Goal: Navigation & Orientation: Find specific page/section

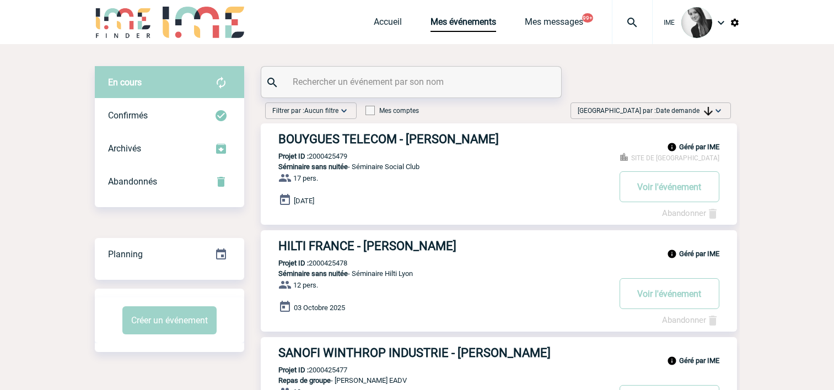
scroll to position [55, 0]
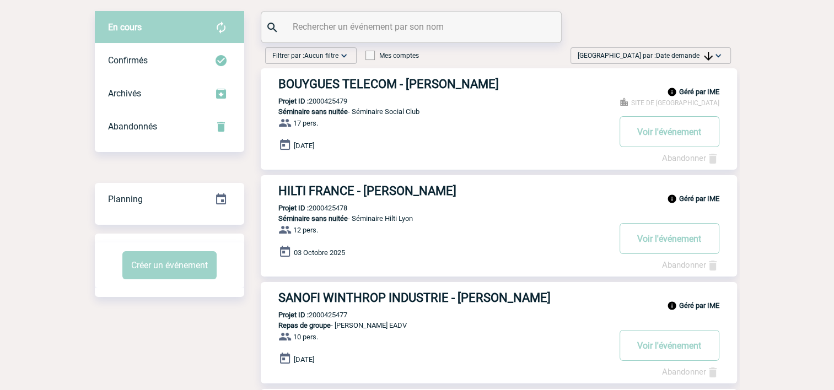
drag, startPoint x: 694, startPoint y: 51, endPoint x: 688, endPoint y: 110, distance: 59.3
click at [694, 52] on span "Date demande" at bounding box center [684, 56] width 57 height 8
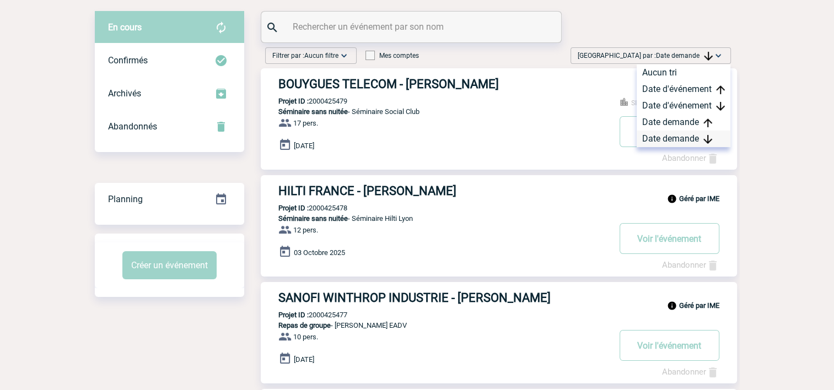
click at [681, 141] on div "Date demande" at bounding box center [683, 139] width 94 height 17
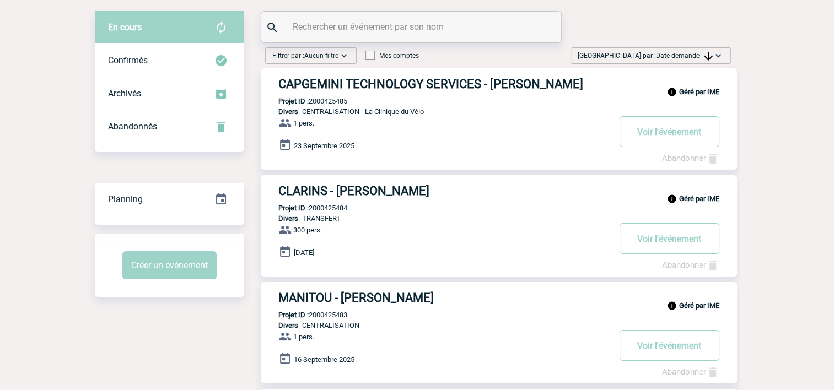
click at [662, 55] on span "Date demande" at bounding box center [684, 56] width 57 height 8
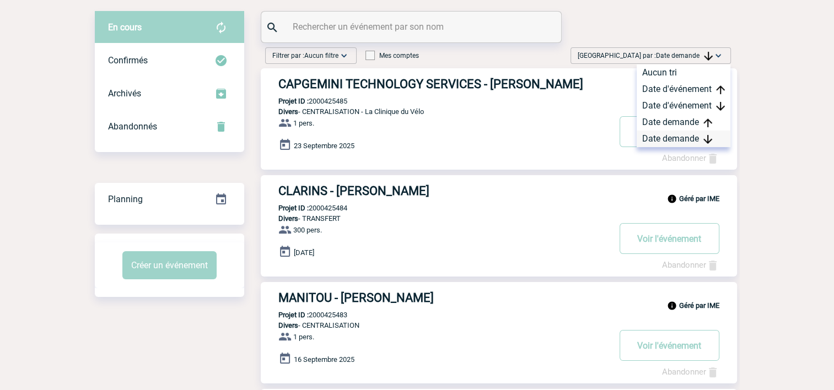
click at [665, 143] on div "Date demande" at bounding box center [683, 139] width 94 height 17
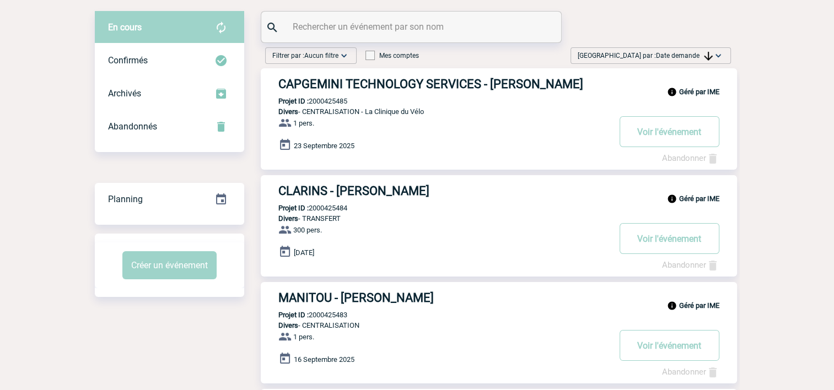
drag, startPoint x: 672, startPoint y: 61, endPoint x: 679, endPoint y: 66, distance: 9.5
click at [673, 61] on span "[GEOGRAPHIC_DATA] par : Date demande" at bounding box center [644, 55] width 135 height 11
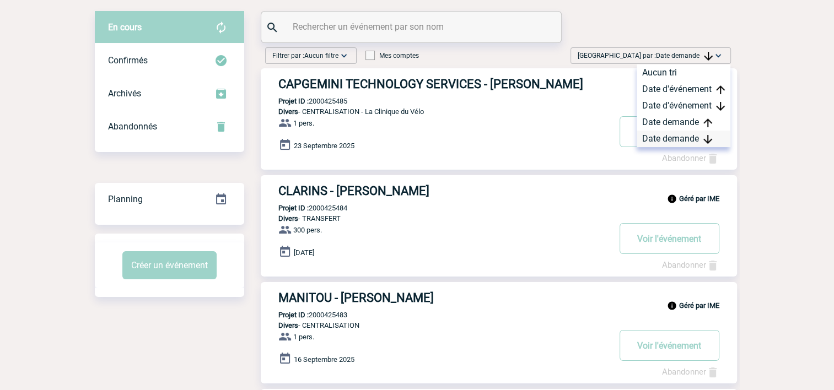
click at [716, 137] on div "Date demande" at bounding box center [683, 139] width 94 height 17
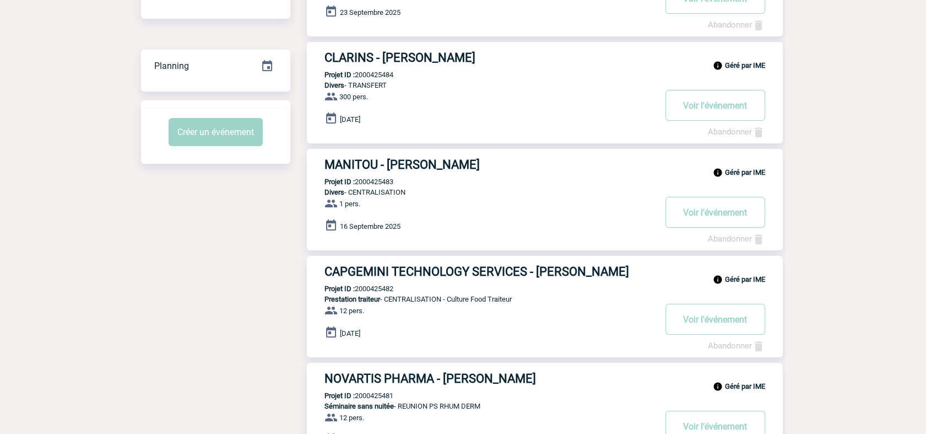
scroll to position [33, 0]
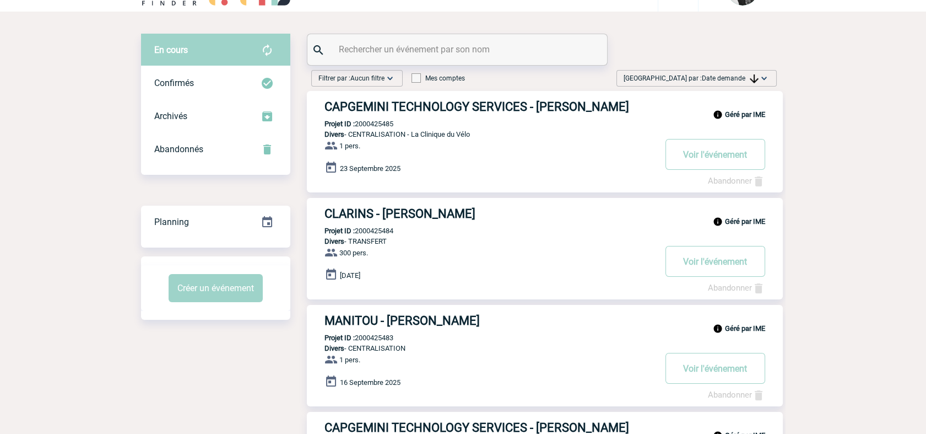
click at [745, 77] on span "Date demande" at bounding box center [730, 78] width 57 height 8
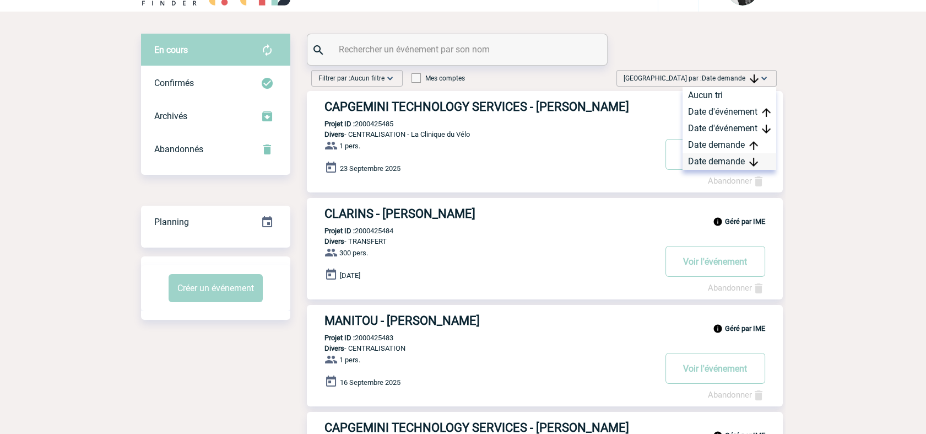
click at [731, 159] on div "Date demande" at bounding box center [730, 161] width 94 height 17
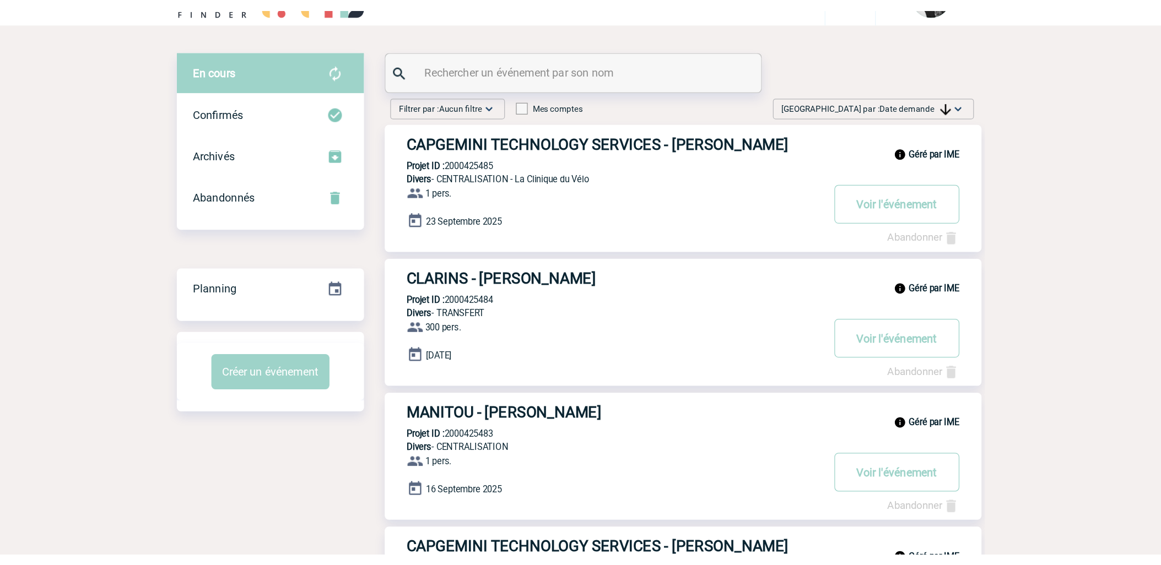
scroll to position [0, 0]
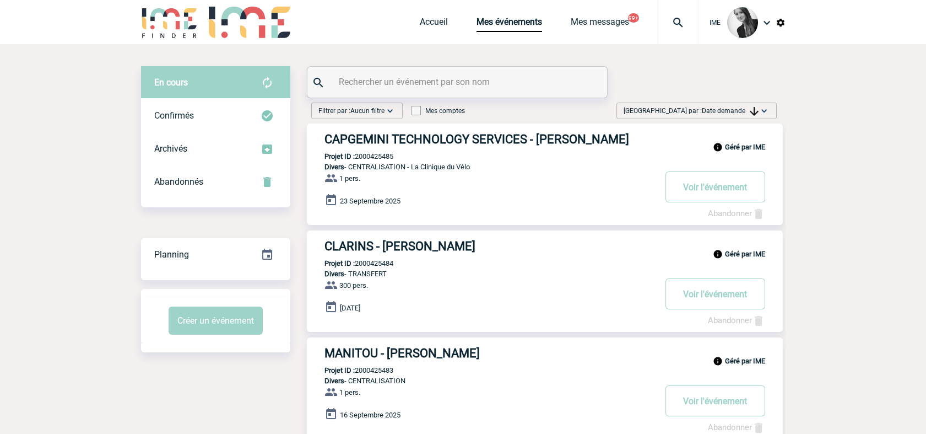
drag, startPoint x: 726, startPoint y: 110, endPoint x: 728, endPoint y: 132, distance: 22.1
click at [726, 110] on span "Date demande" at bounding box center [730, 111] width 57 height 8
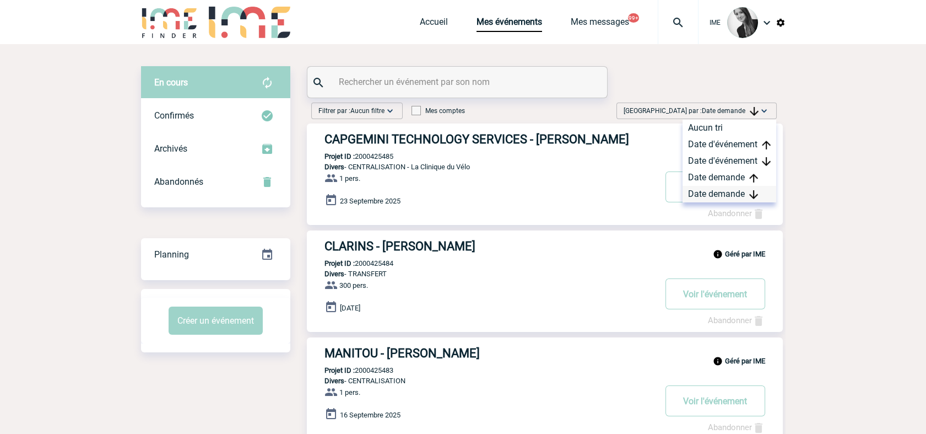
click at [727, 199] on div "Date demande" at bounding box center [730, 194] width 94 height 17
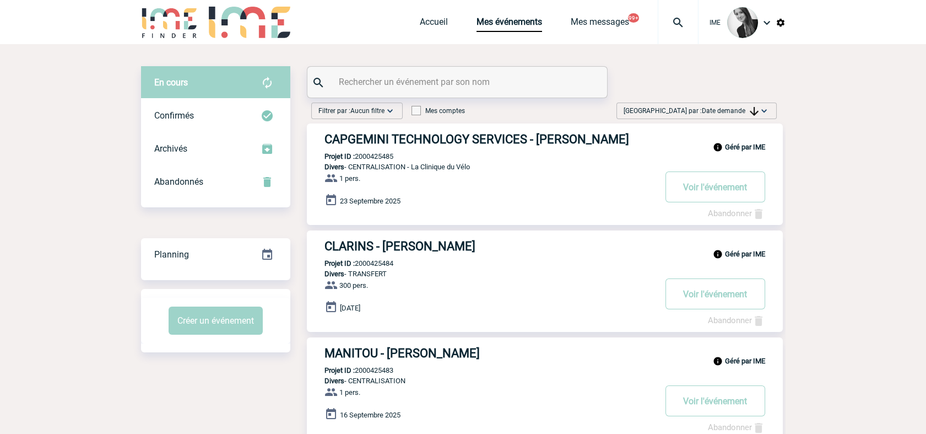
drag, startPoint x: 734, startPoint y: 106, endPoint x: 736, endPoint y: 112, distance: 7.0
click at [734, 106] on span "[GEOGRAPHIC_DATA] par : Date demande" at bounding box center [691, 110] width 135 height 11
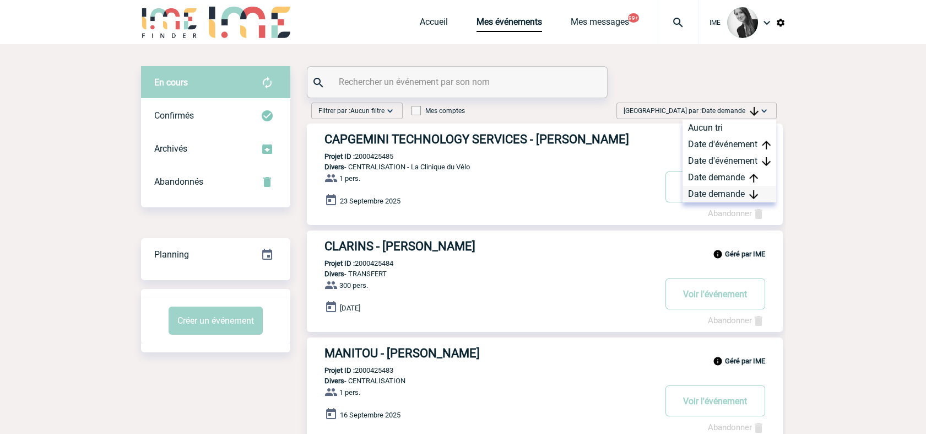
click at [716, 197] on div "Date demande" at bounding box center [730, 194] width 94 height 17
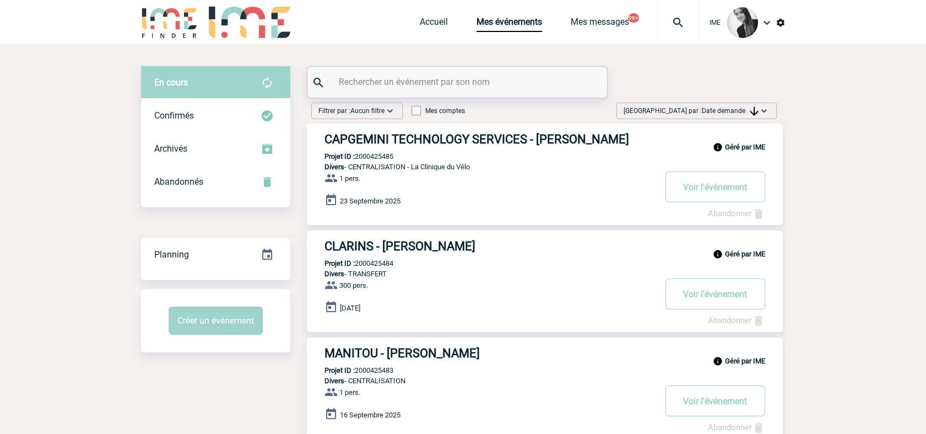
click at [742, 113] on span "Date demande" at bounding box center [730, 111] width 57 height 8
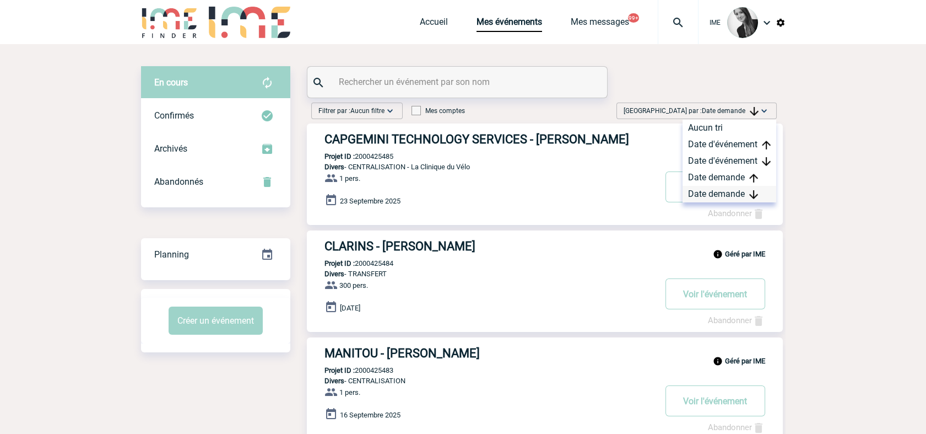
click at [741, 193] on div "Date demande" at bounding box center [730, 194] width 94 height 17
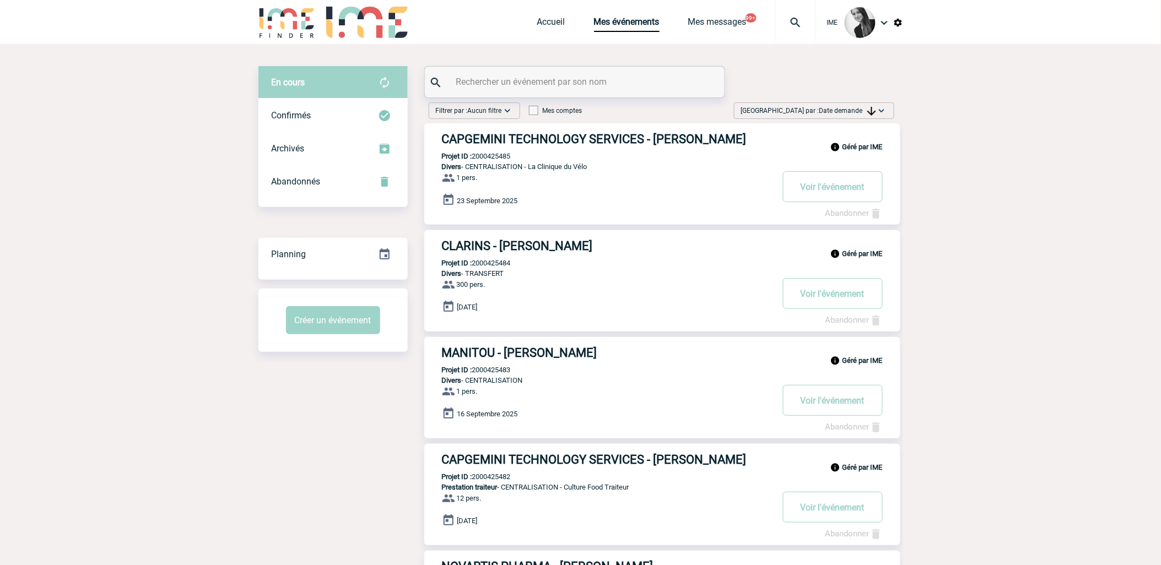
click at [833, 104] on div "[GEOGRAPHIC_DATA] par : Date demande Aucun tri Date d'événement Date d'événemen…" at bounding box center [814, 110] width 160 height 17
click at [833, 194] on div "Date demande" at bounding box center [847, 194] width 94 height 17
